Goal: Obtain resource: Download file/media

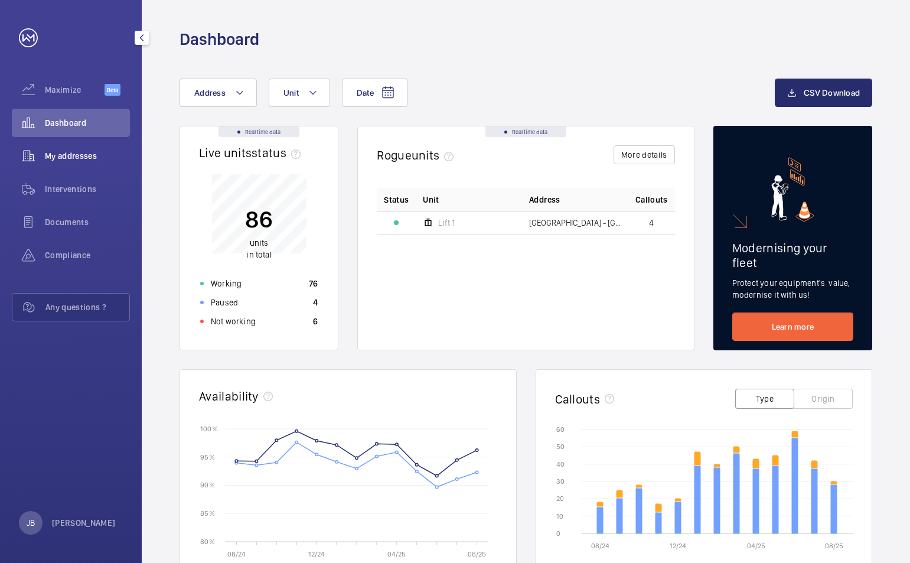
click at [63, 156] on span "My addresses" at bounding box center [87, 156] width 85 height 12
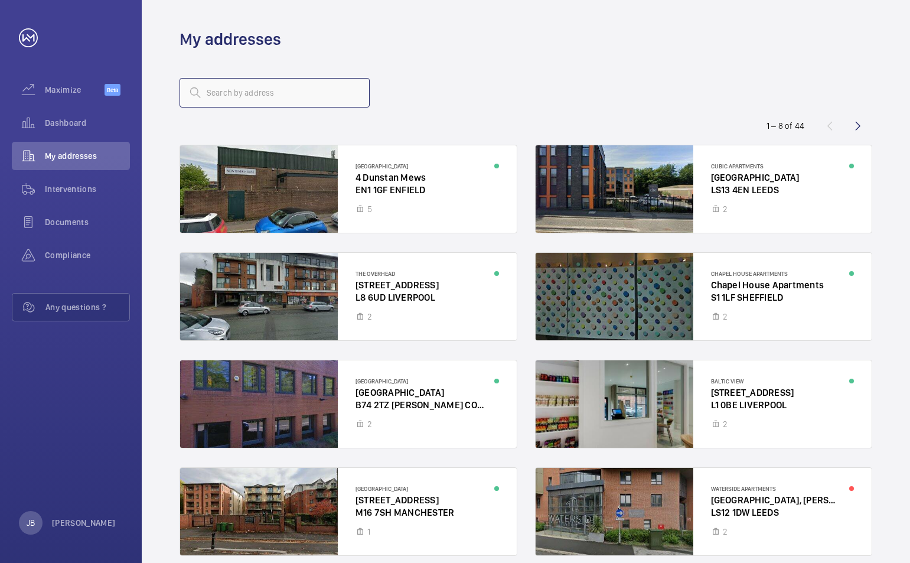
click at [213, 95] on input "text" at bounding box center [275, 93] width 190 height 30
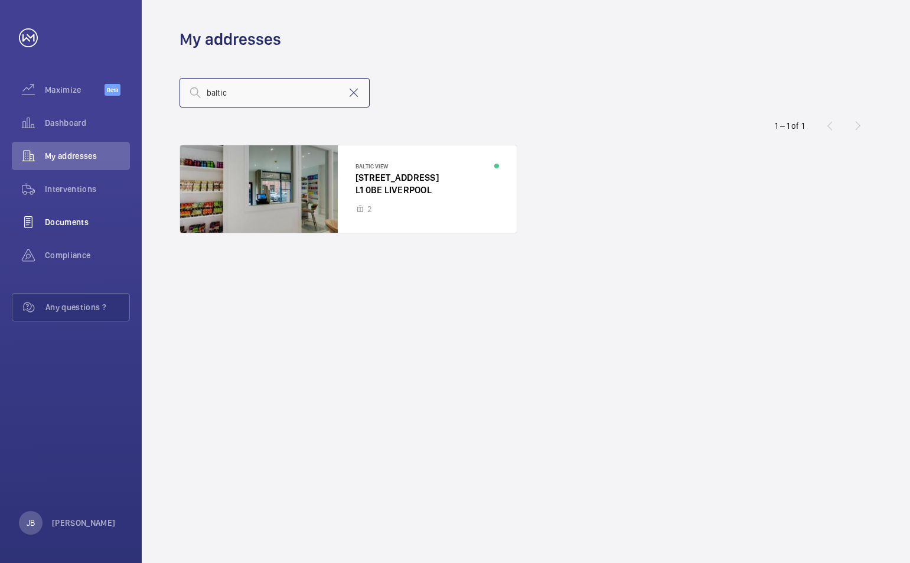
type input "baltic"
click at [387, 186] on div at bounding box center [348, 188] width 337 height 87
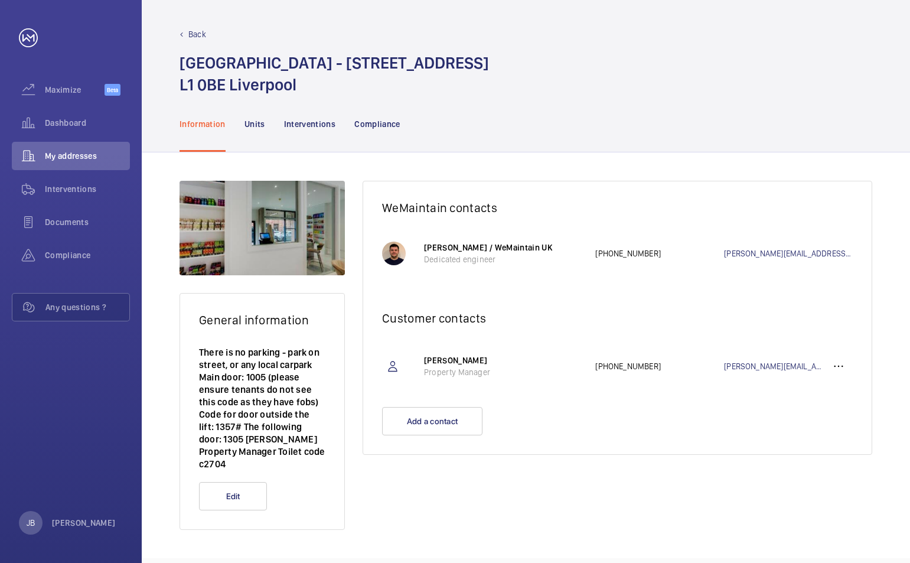
click at [352, 135] on nav "Information Units Interventions Compliance" at bounding box center [290, 124] width 221 height 56
click at [319, 129] on p "Interventions" at bounding box center [310, 124] width 52 height 12
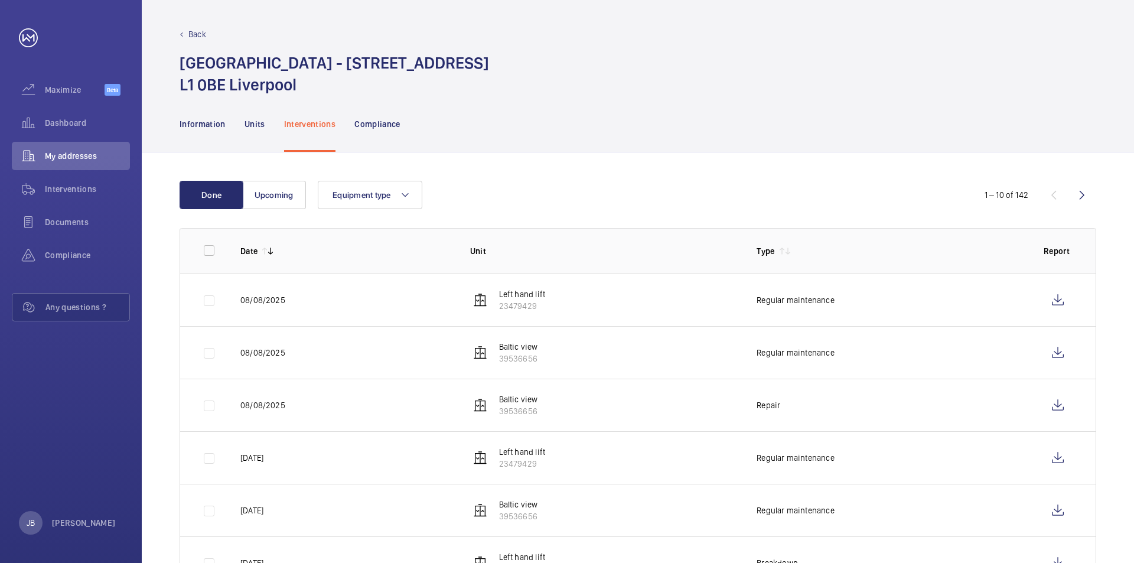
drag, startPoint x: 1133, startPoint y: 157, endPoint x: 1133, endPoint y: 183, distance: 26.0
click at [910, 183] on div "Done Upcoming Equipment type 1 – 10 of 142 Date Unit Type Report [DATE] Left ha…" at bounding box center [638, 490] width 992 height 676
click at [910, 203] on div "Done Upcoming Equipment type 1 – 10 of 142 Date Unit Type Report [DATE] Left ha…" at bounding box center [638, 490] width 992 height 676
click at [910, 509] on wm-front-icon-button at bounding box center [1058, 510] width 28 height 28
click at [910, 354] on wm-front-icon-button at bounding box center [1058, 352] width 28 height 28
